Goal: Information Seeking & Learning: Learn about a topic

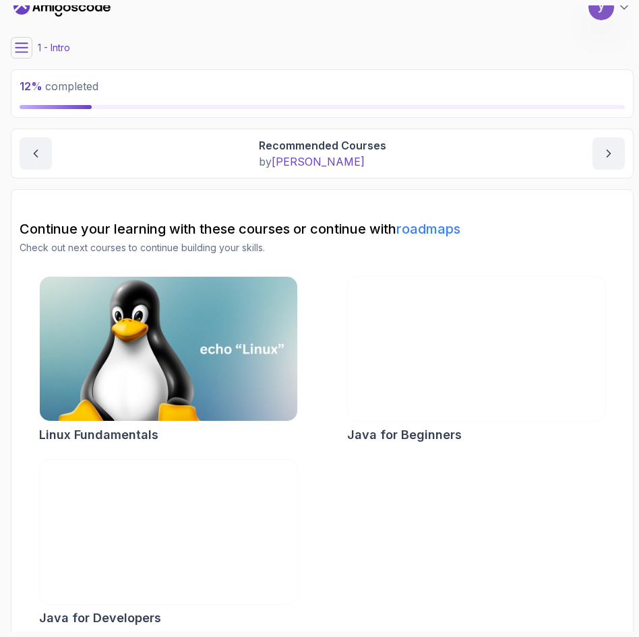
scroll to position [26, 0]
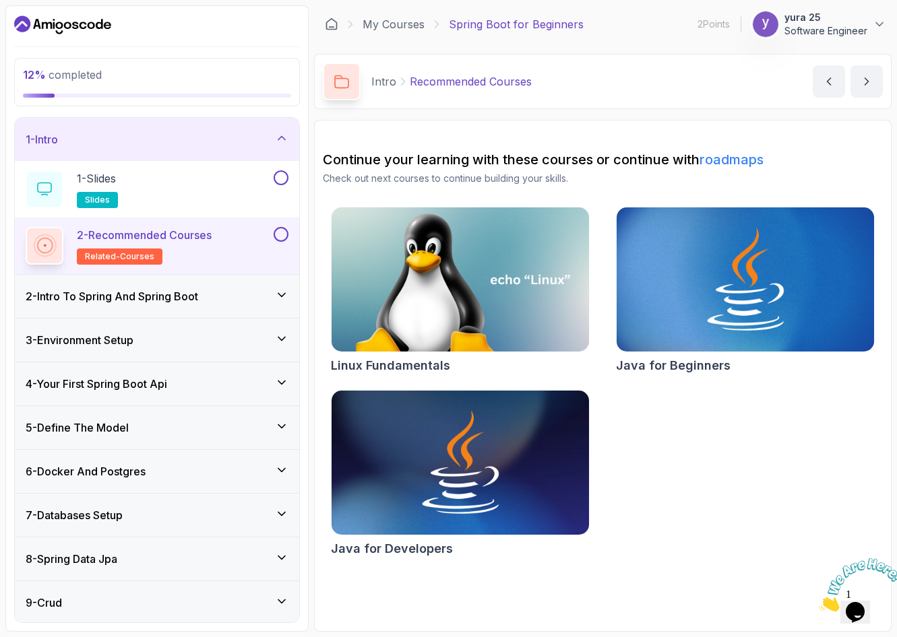
click at [198, 292] on h3 "2 - Intro To Spring And Spring Boot" at bounding box center [112, 296] width 172 height 16
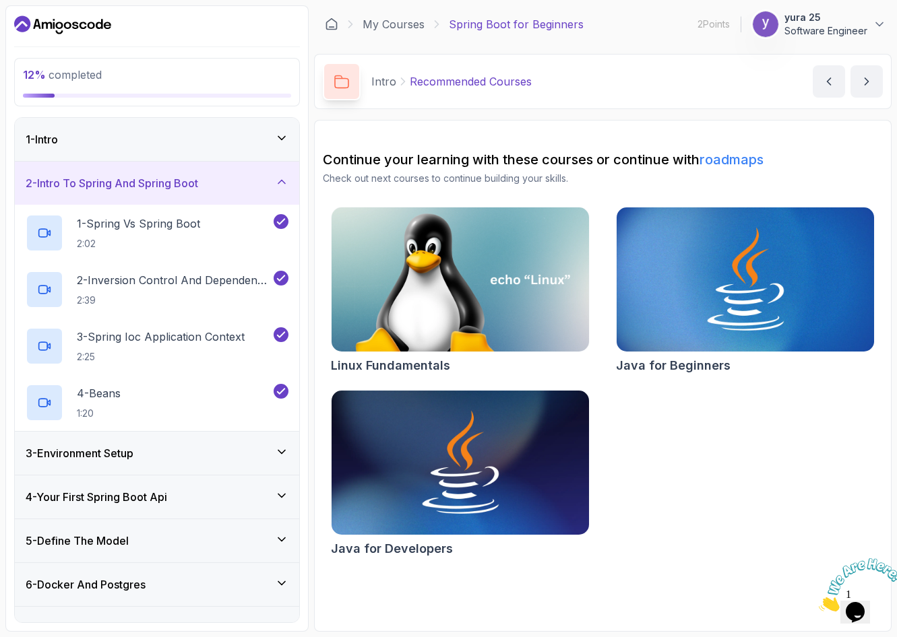
click at [201, 445] on div "3 - Environment Setup" at bounding box center [157, 453] width 263 height 16
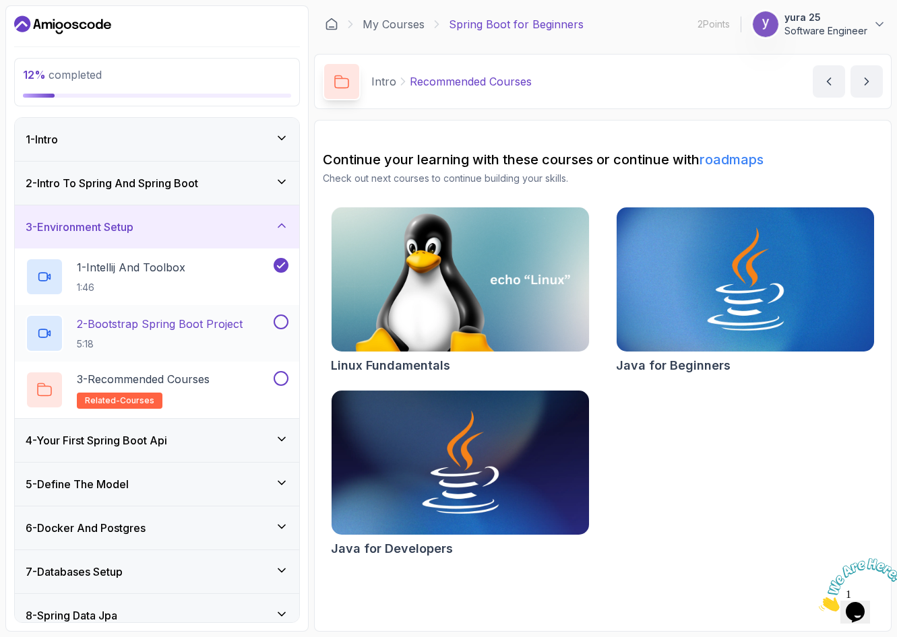
click at [203, 329] on p "2 - Bootstrap Spring Boot Project" at bounding box center [160, 324] width 166 height 16
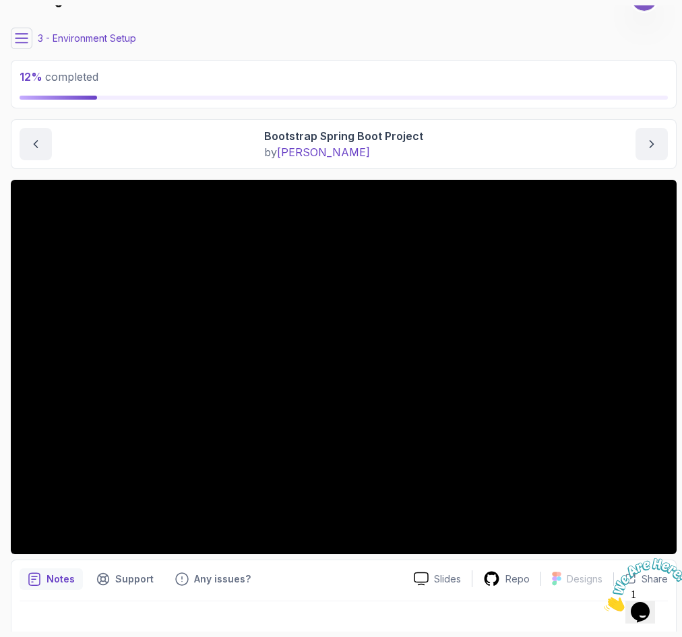
scroll to position [42, 0]
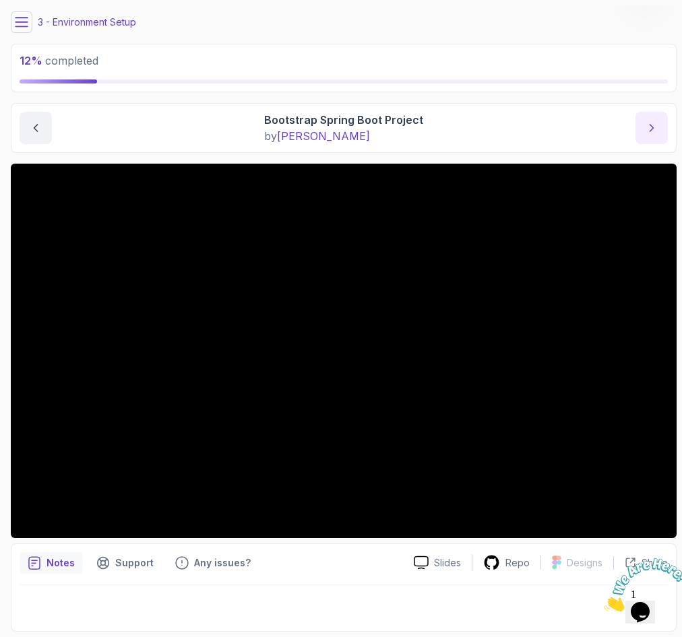
click at [577, 139] on button "next content" at bounding box center [651, 128] width 32 height 32
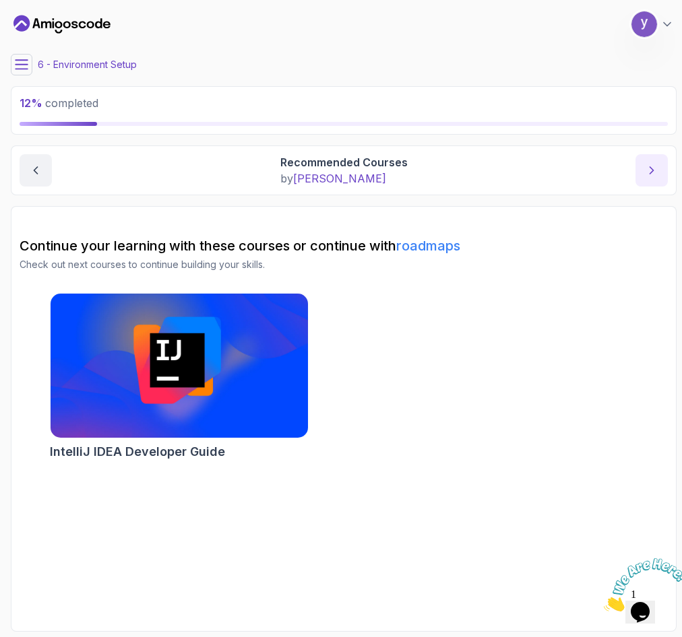
click at [577, 166] on icon "next content" at bounding box center [651, 170] width 13 height 13
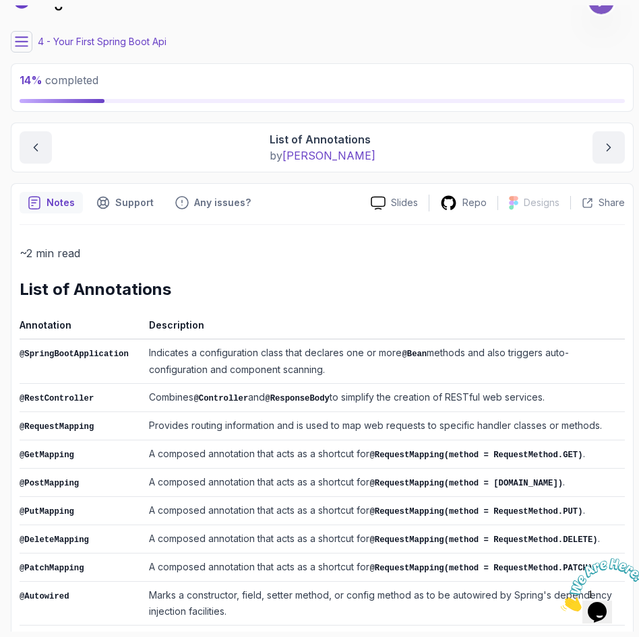
scroll to position [22, 0]
click at [577, 206] on div "Share" at bounding box center [602, 203] width 43 height 13
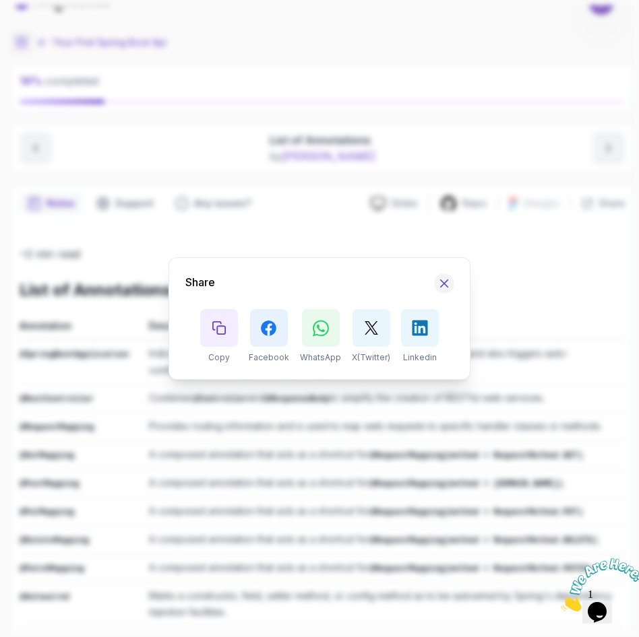
click at [447, 281] on icon "Hide Share modal" at bounding box center [444, 283] width 7 height 7
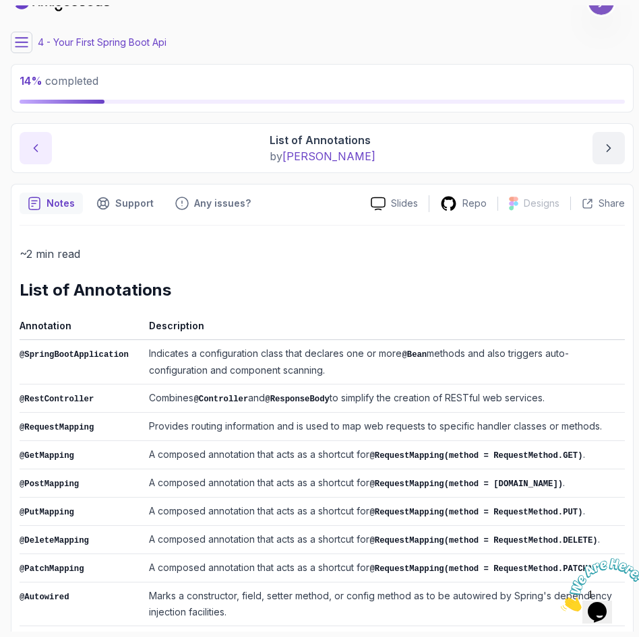
click at [32, 149] on icon "previous content" at bounding box center [35, 147] width 13 height 13
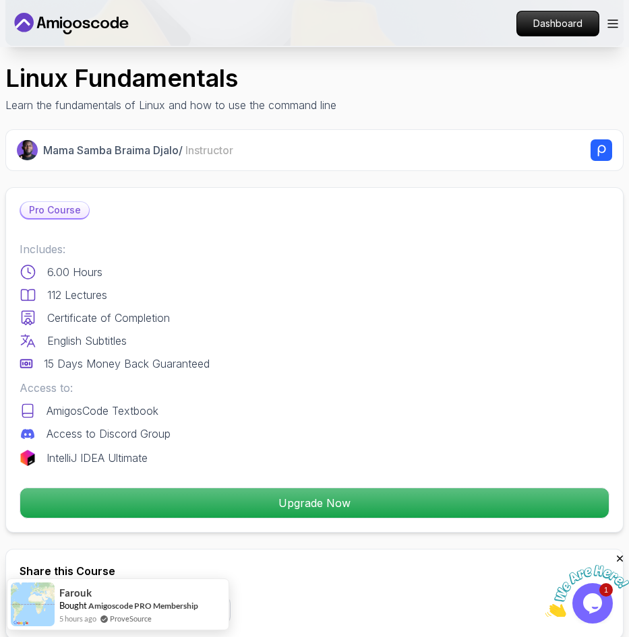
scroll to position [404, 0]
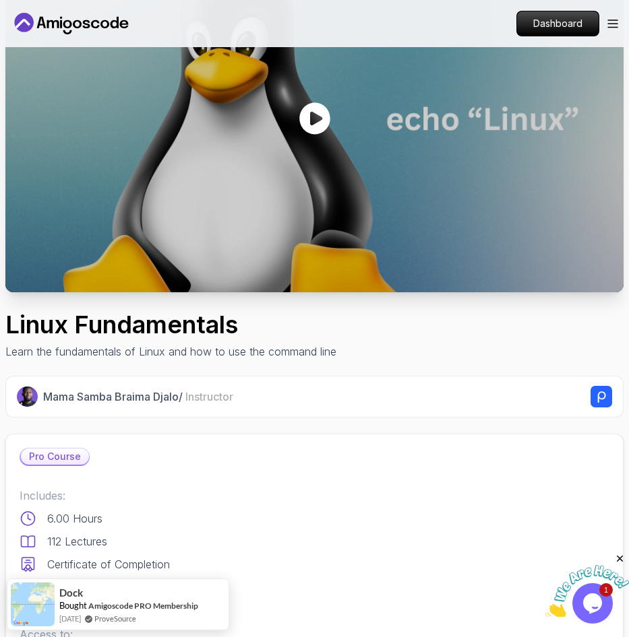
scroll to position [0, 0]
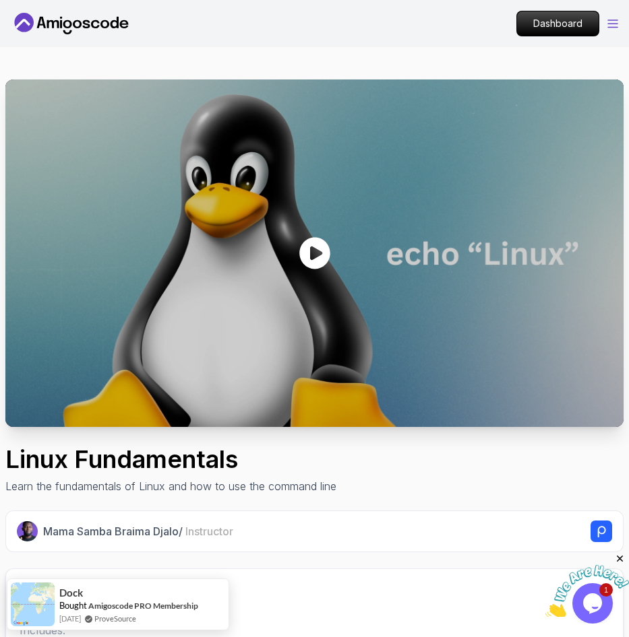
click at [611, 20] on icon "Open Menu" at bounding box center [612, 23] width 9 height 7
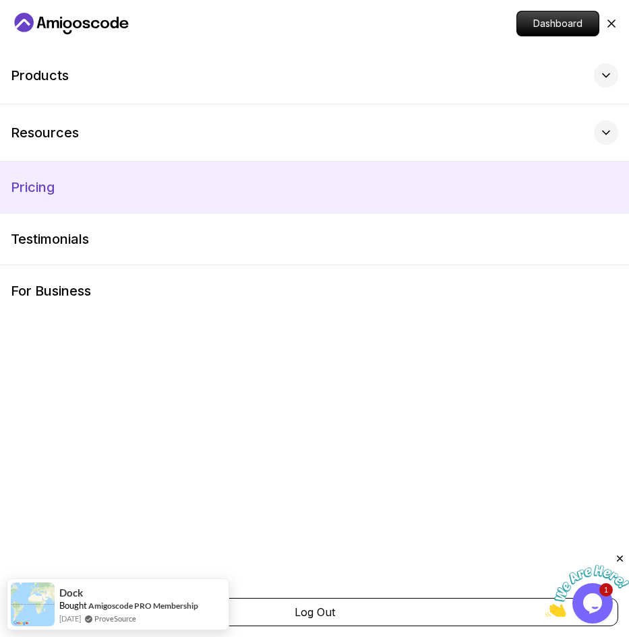
click at [70, 179] on link "Pricing" at bounding box center [314, 187] width 629 height 51
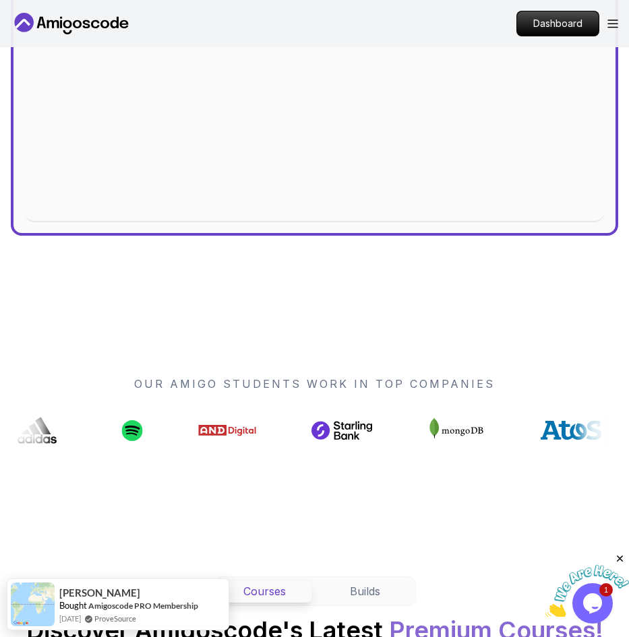
scroll to position [327, 0]
